Goal: Task Accomplishment & Management: Manage account settings

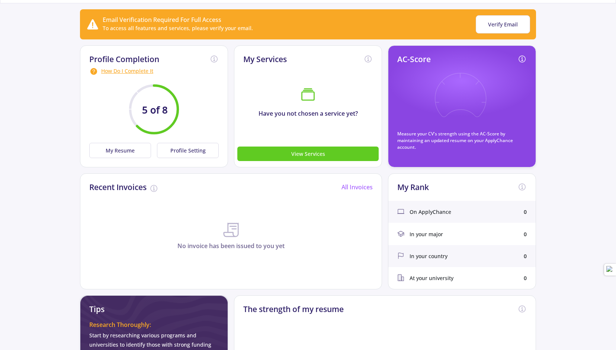
scroll to position [66, 0]
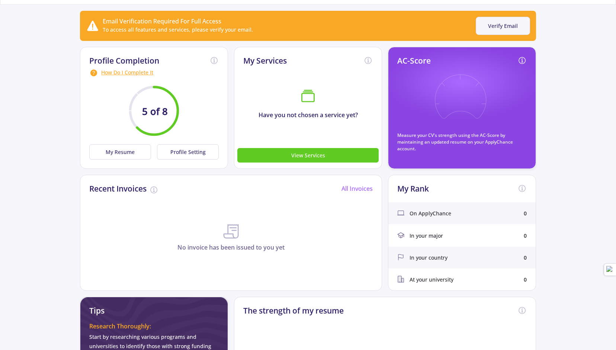
click at [501, 24] on button "Verify Email" at bounding box center [502, 26] width 54 height 18
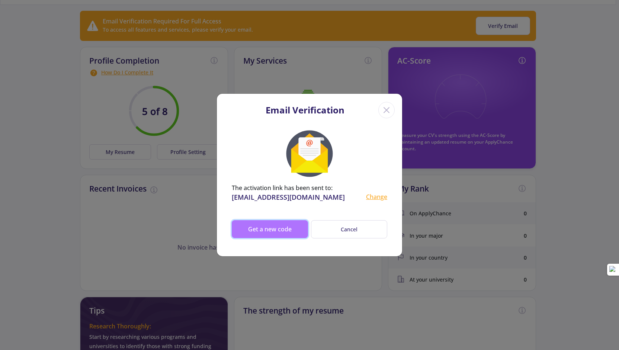
click at [286, 227] on button "Get a new code" at bounding box center [270, 229] width 76 height 18
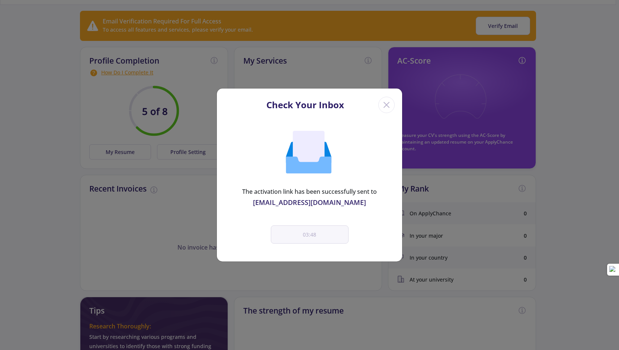
click at [384, 104] on icon "Close" at bounding box center [386, 105] width 12 height 12
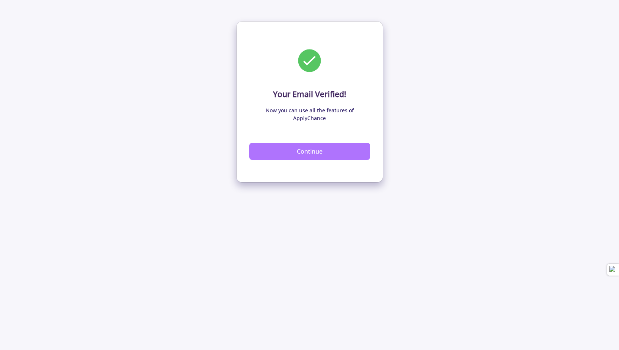
click at [315, 143] on button "Continue" at bounding box center [309, 151] width 121 height 17
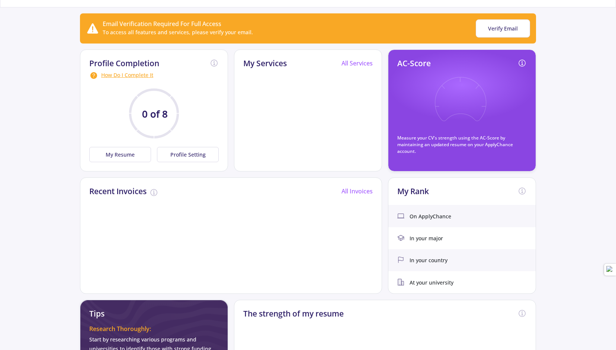
scroll to position [57, 0]
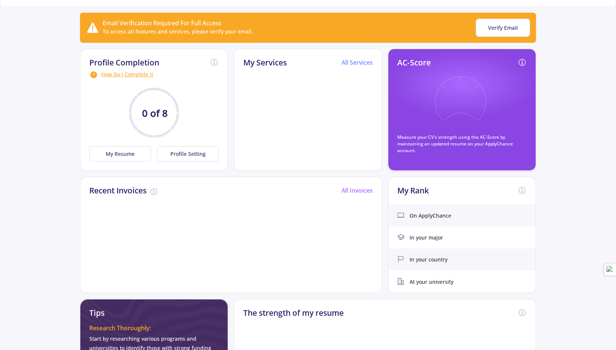
click at [352, 64] on link "All Services" at bounding box center [356, 62] width 31 height 8
